Goal: Task Accomplishment & Management: Manage account settings

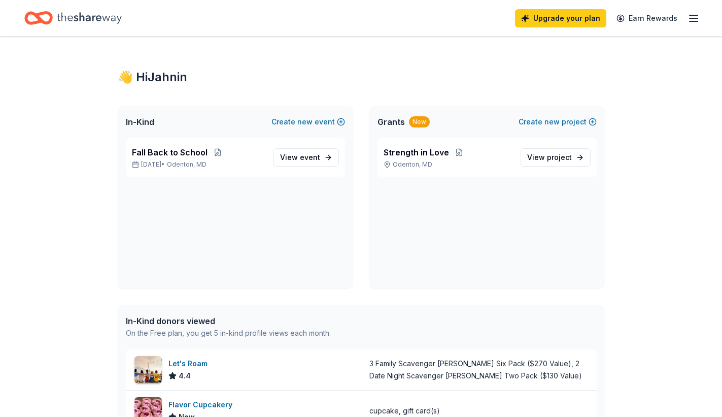
click at [693, 20] on icon "button" at bounding box center [694, 18] width 12 height 12
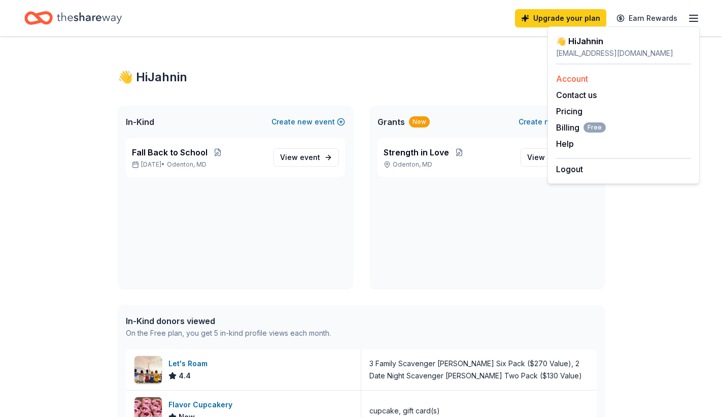
click at [577, 82] on link "Account" at bounding box center [572, 79] width 32 height 10
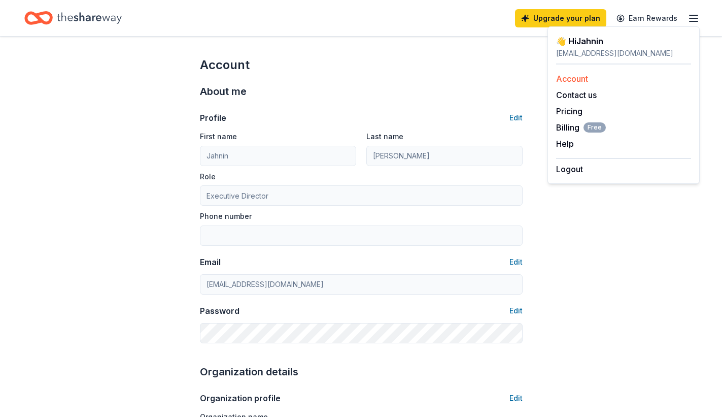
click at [582, 78] on link "Account" at bounding box center [572, 79] width 32 height 10
click at [576, 79] on link "Account" at bounding box center [572, 79] width 32 height 10
click at [560, 126] on span "Billing Free" at bounding box center [581, 127] width 50 height 12
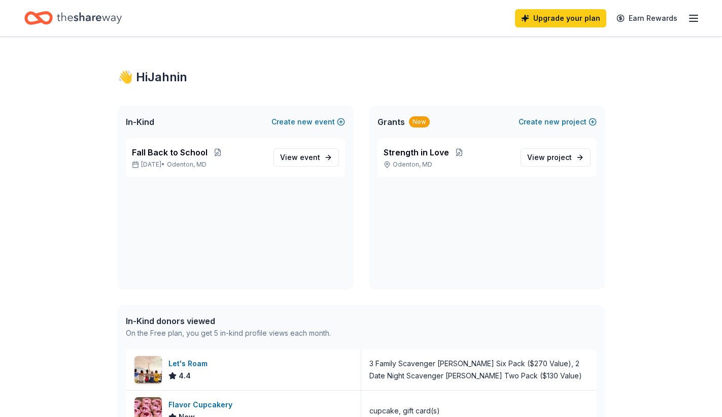
click at [698, 18] on line "button" at bounding box center [694, 18] width 8 height 0
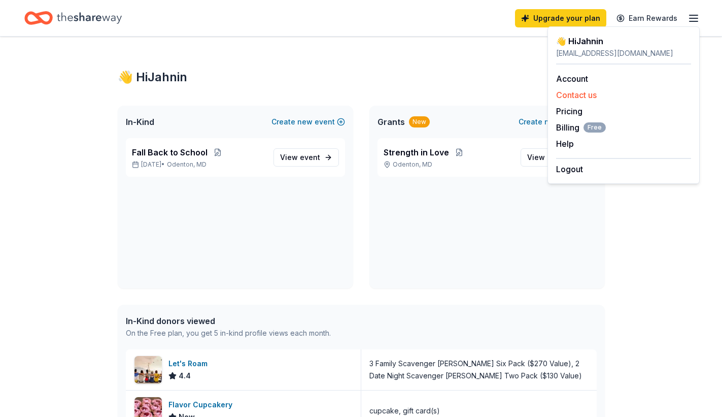
click at [573, 93] on button "Contact us" at bounding box center [576, 95] width 41 height 12
